Goal: Task Accomplishment & Management: Complete application form

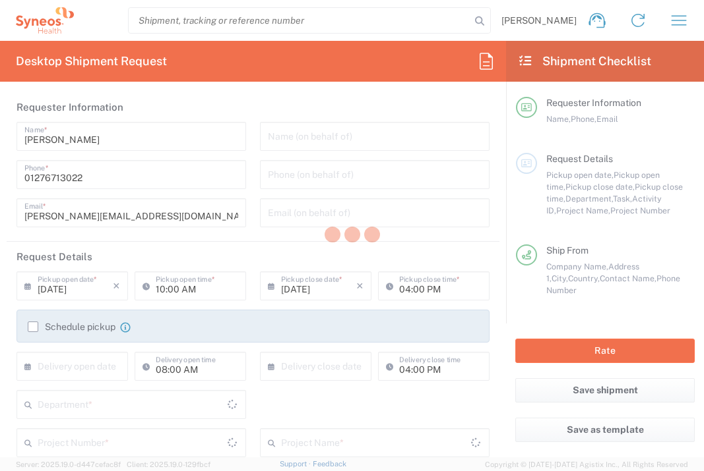
type input "Department"
type input "[GEOGRAPHIC_DATA]"
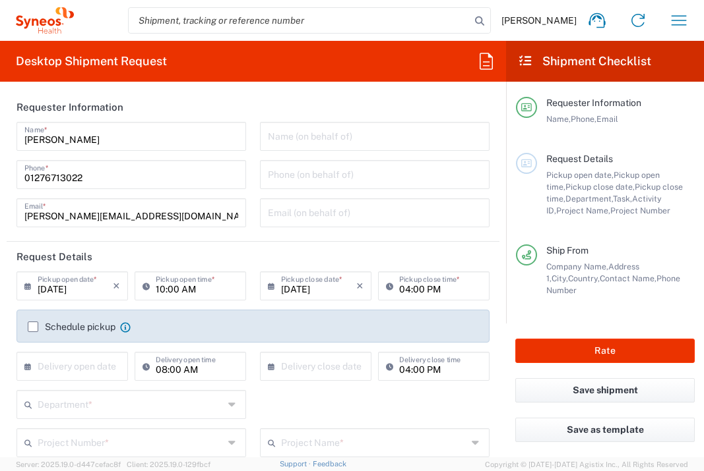
type input "[GEOGRAPHIC_DATA]"
type input "Syneos Health UK Limited"
